Goal: Transaction & Acquisition: Purchase product/service

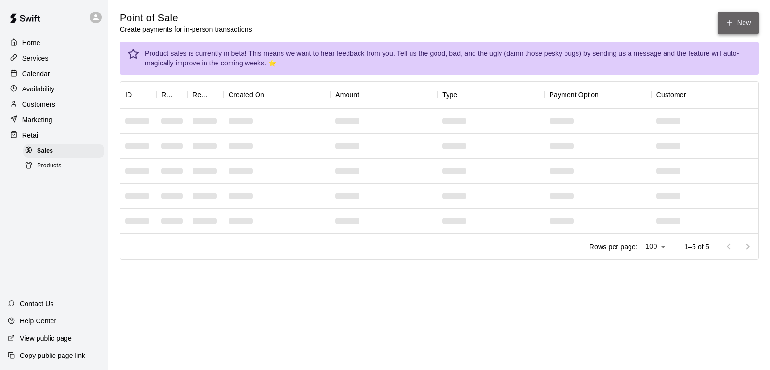
click at [739, 18] on button "New" at bounding box center [738, 23] width 41 height 23
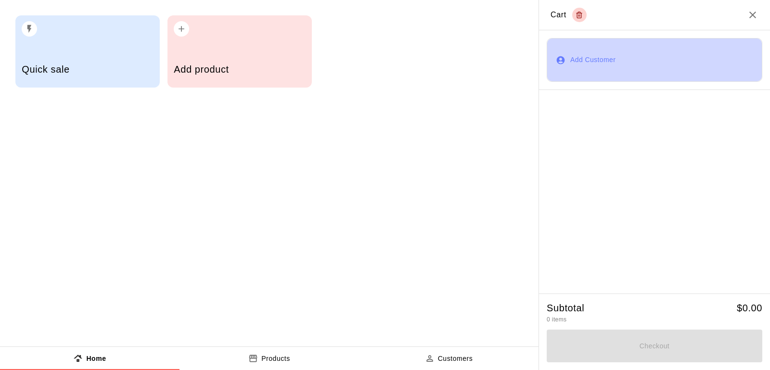
click at [602, 63] on button "Add Customer" at bounding box center [655, 59] width 216 height 43
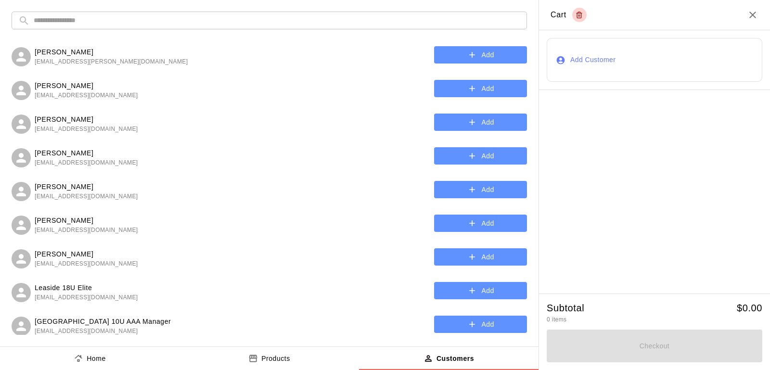
click at [263, 19] on input "text" at bounding box center [277, 21] width 487 height 18
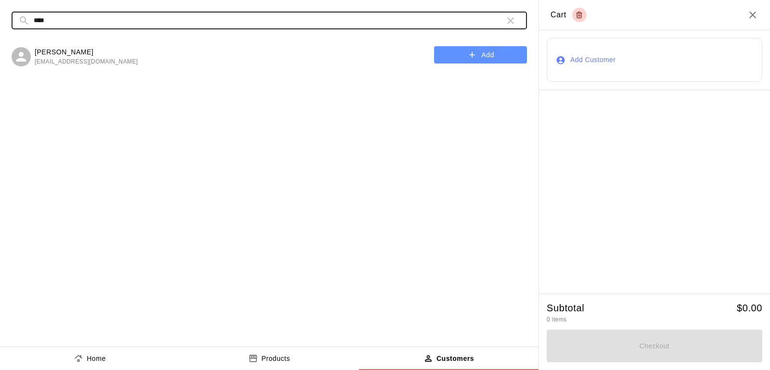
type input "****"
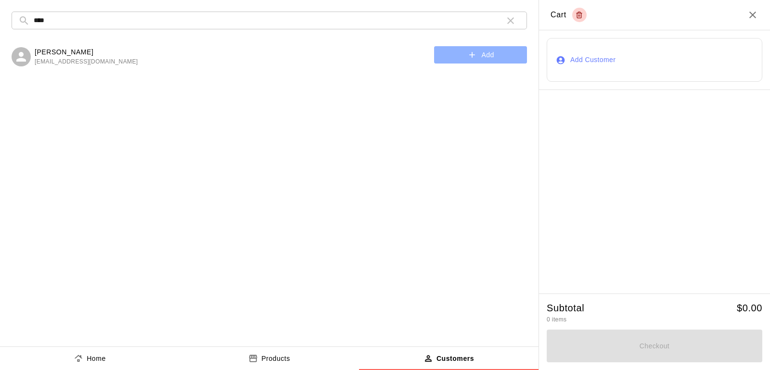
click at [482, 52] on button "Add" at bounding box center [480, 55] width 93 height 18
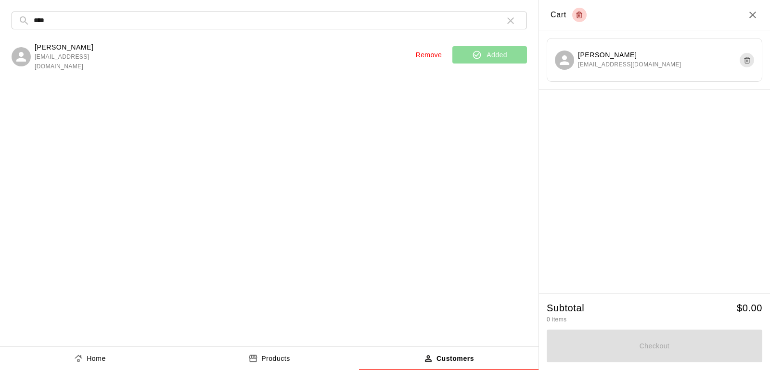
click at [279, 359] on p "Products" at bounding box center [275, 359] width 29 height 10
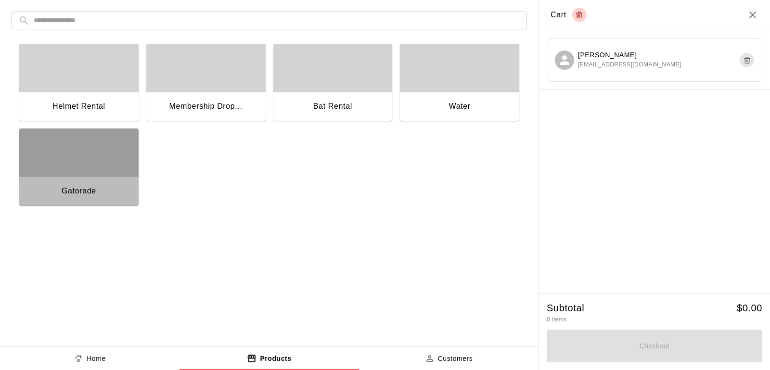
click at [105, 175] on div "button" at bounding box center [78, 153] width 119 height 48
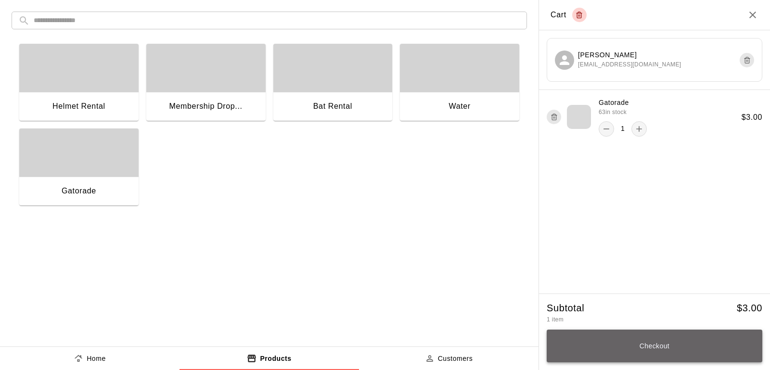
click at [690, 345] on button "Checkout" at bounding box center [655, 346] width 216 height 33
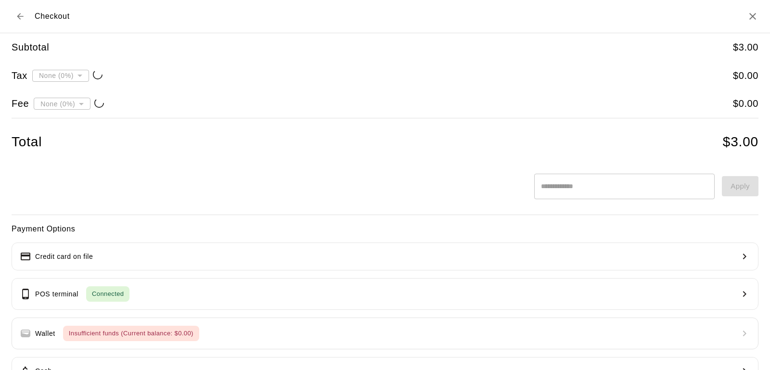
type input "**********"
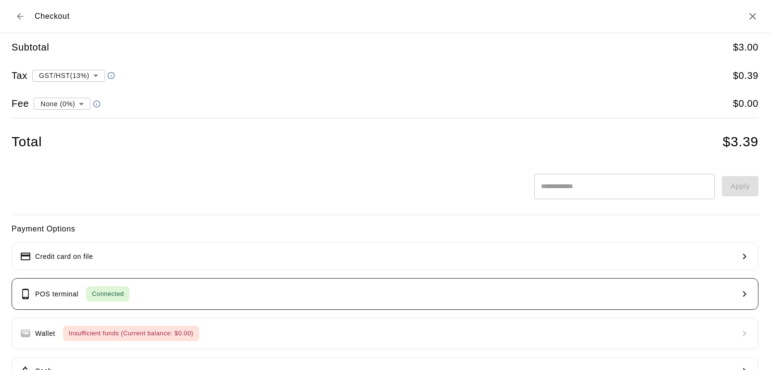
click at [373, 299] on button "POS terminal Connected" at bounding box center [385, 294] width 747 height 32
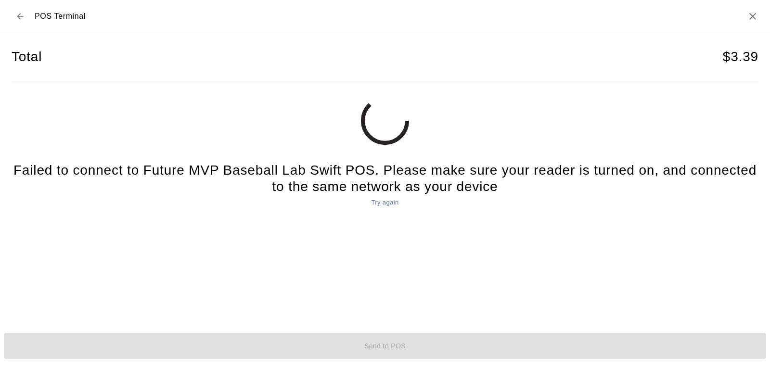
click at [384, 207] on button "Try again" at bounding box center [385, 202] width 32 height 15
click at [387, 196] on button "Try again" at bounding box center [385, 202] width 32 height 15
click at [384, 208] on button "Try again" at bounding box center [385, 202] width 32 height 15
click at [383, 204] on button "Try again" at bounding box center [385, 202] width 32 height 15
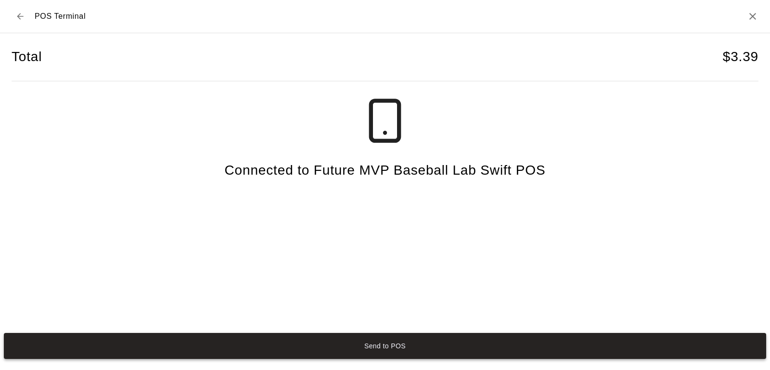
click at [381, 347] on button "Send to POS" at bounding box center [385, 346] width 763 height 26
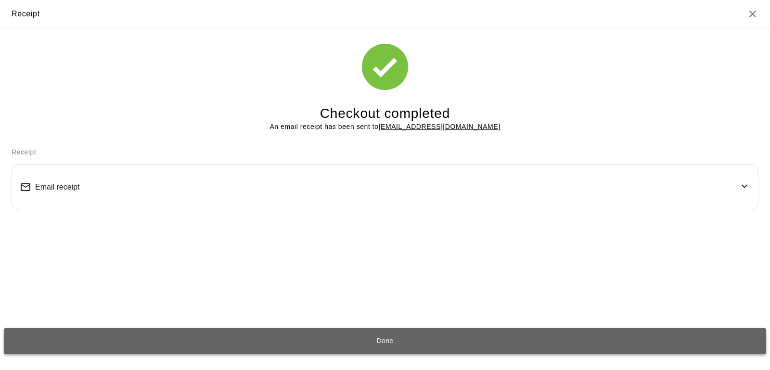
click at [395, 351] on button "Done" at bounding box center [385, 341] width 763 height 26
